Goal: Task Accomplishment & Management: Use online tool/utility

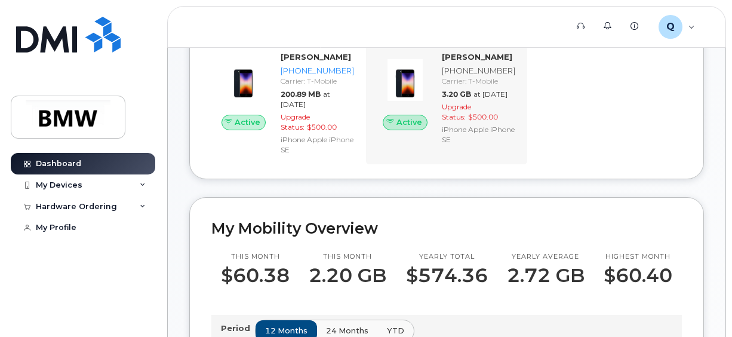
scroll to position [299, 0]
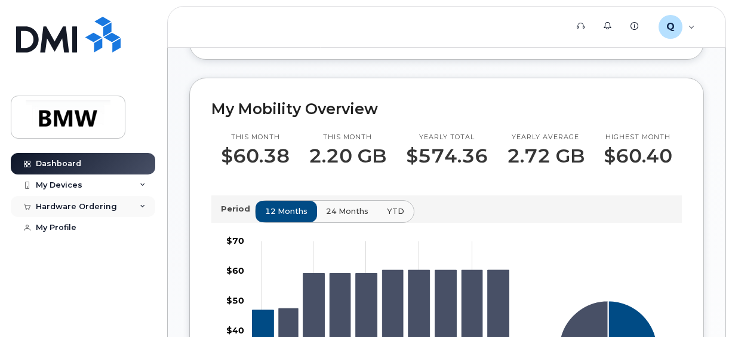
click at [150, 206] on div "Hardware Ordering" at bounding box center [83, 206] width 144 height 21
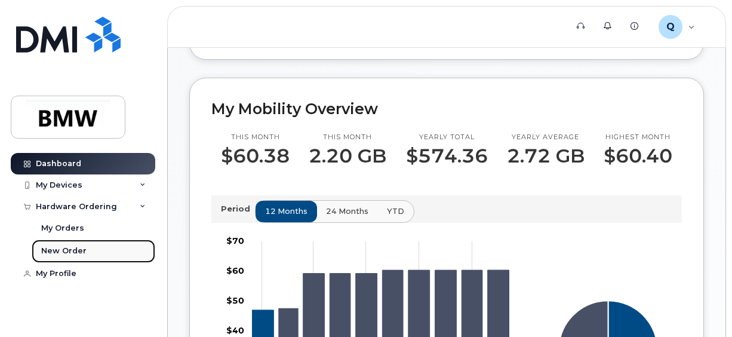
click at [73, 246] on div "New Order" at bounding box center [63, 250] width 45 height 11
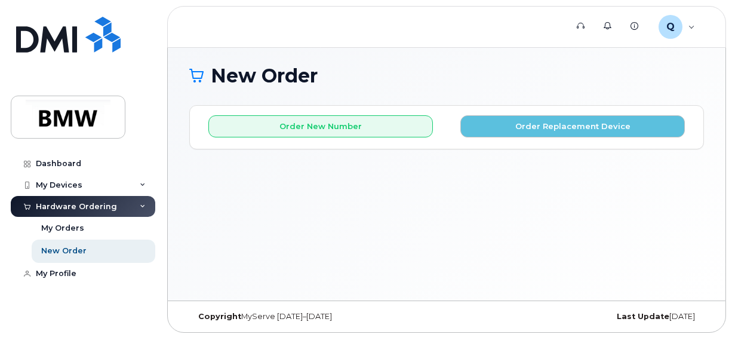
scroll to position [5, 0]
